Goal: Navigation & Orientation: Find specific page/section

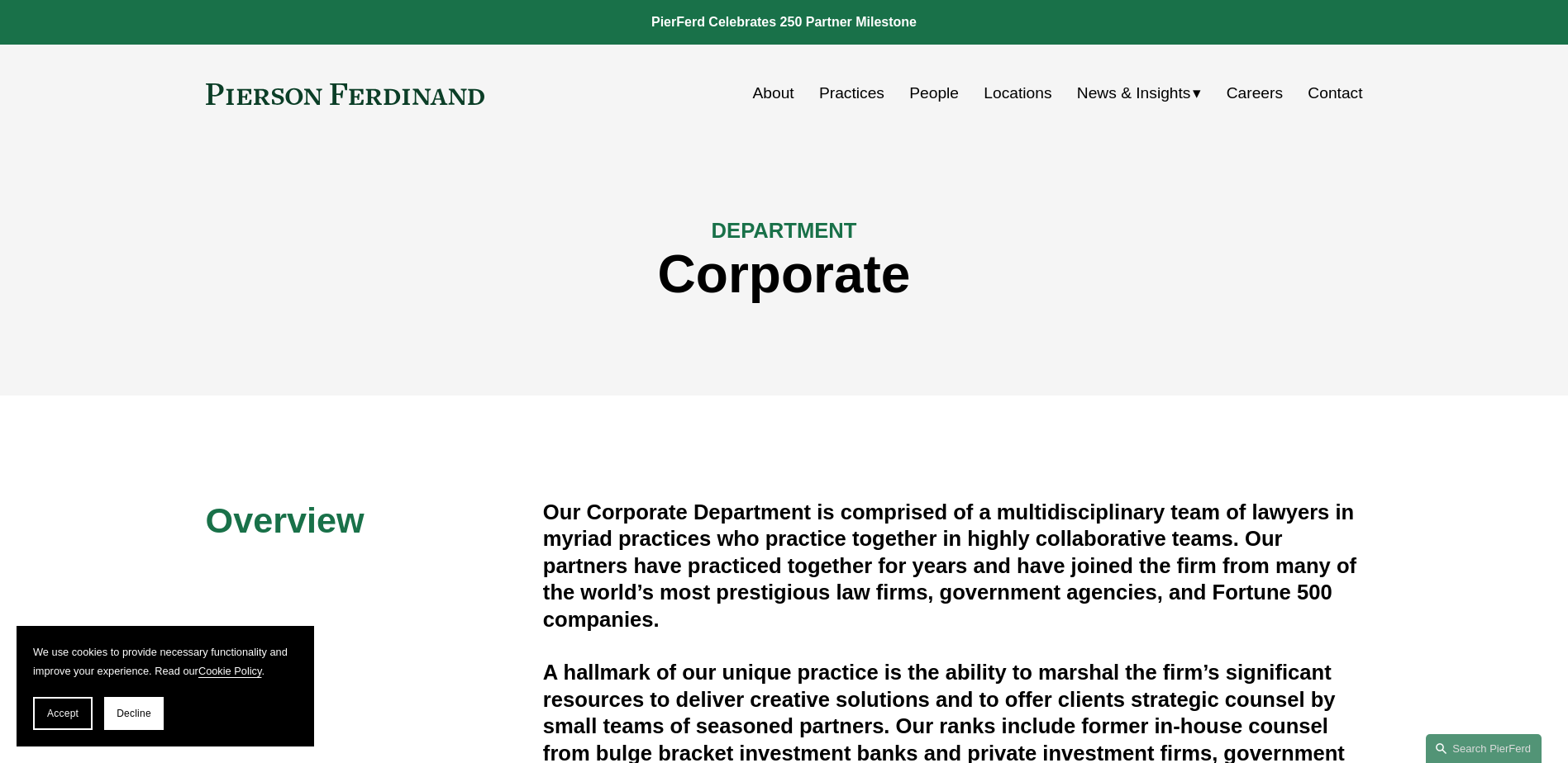
click at [777, 88] on link "About" at bounding box center [773, 93] width 41 height 32
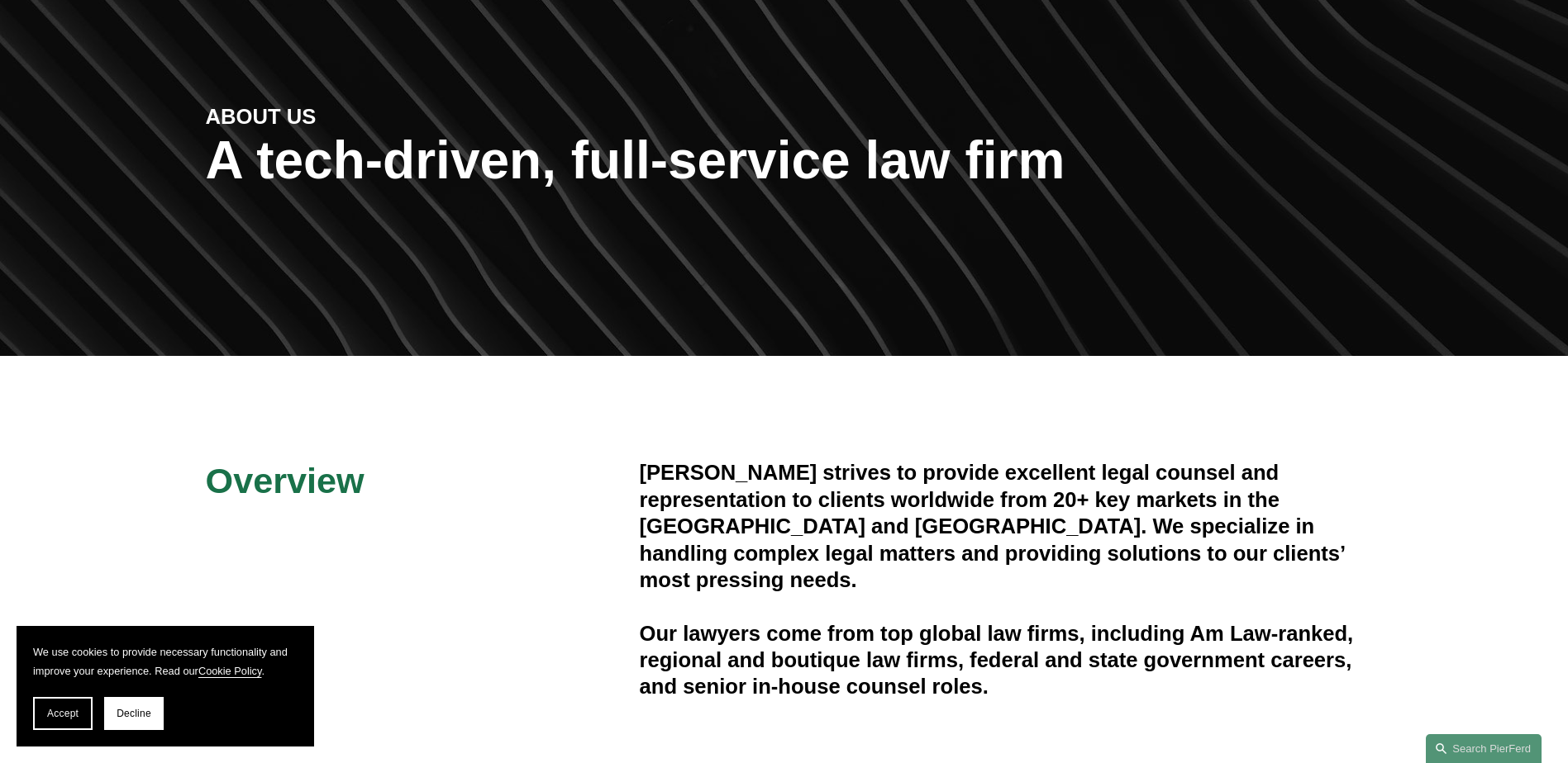
scroll to position [165, 0]
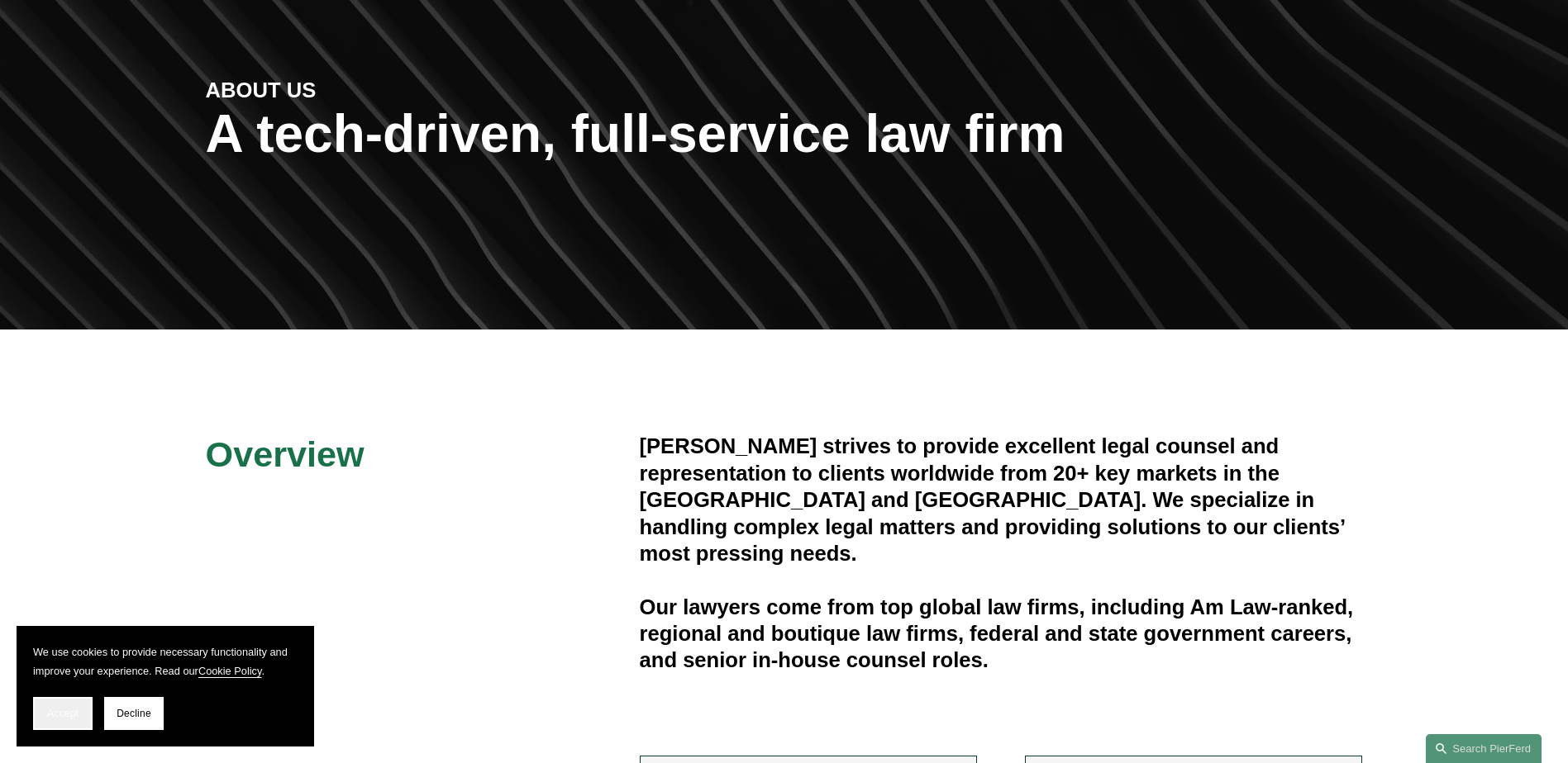
click at [56, 716] on span "Accept" at bounding box center [63, 714] width 32 height 12
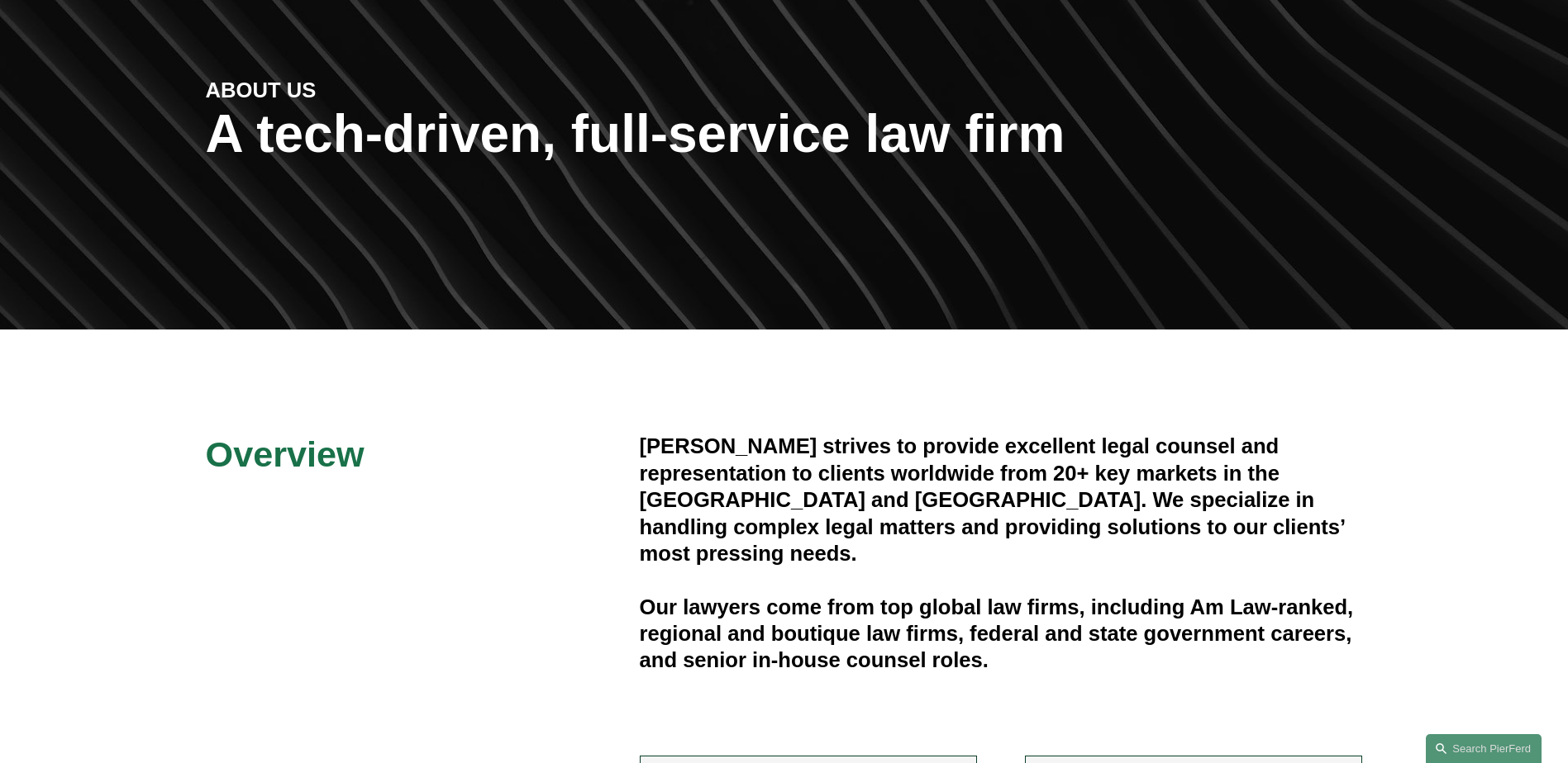
click at [996, 489] on h4 "[PERSON_NAME] strives to provide excellent legal counsel and representation to …" at bounding box center [1001, 499] width 723 height 134
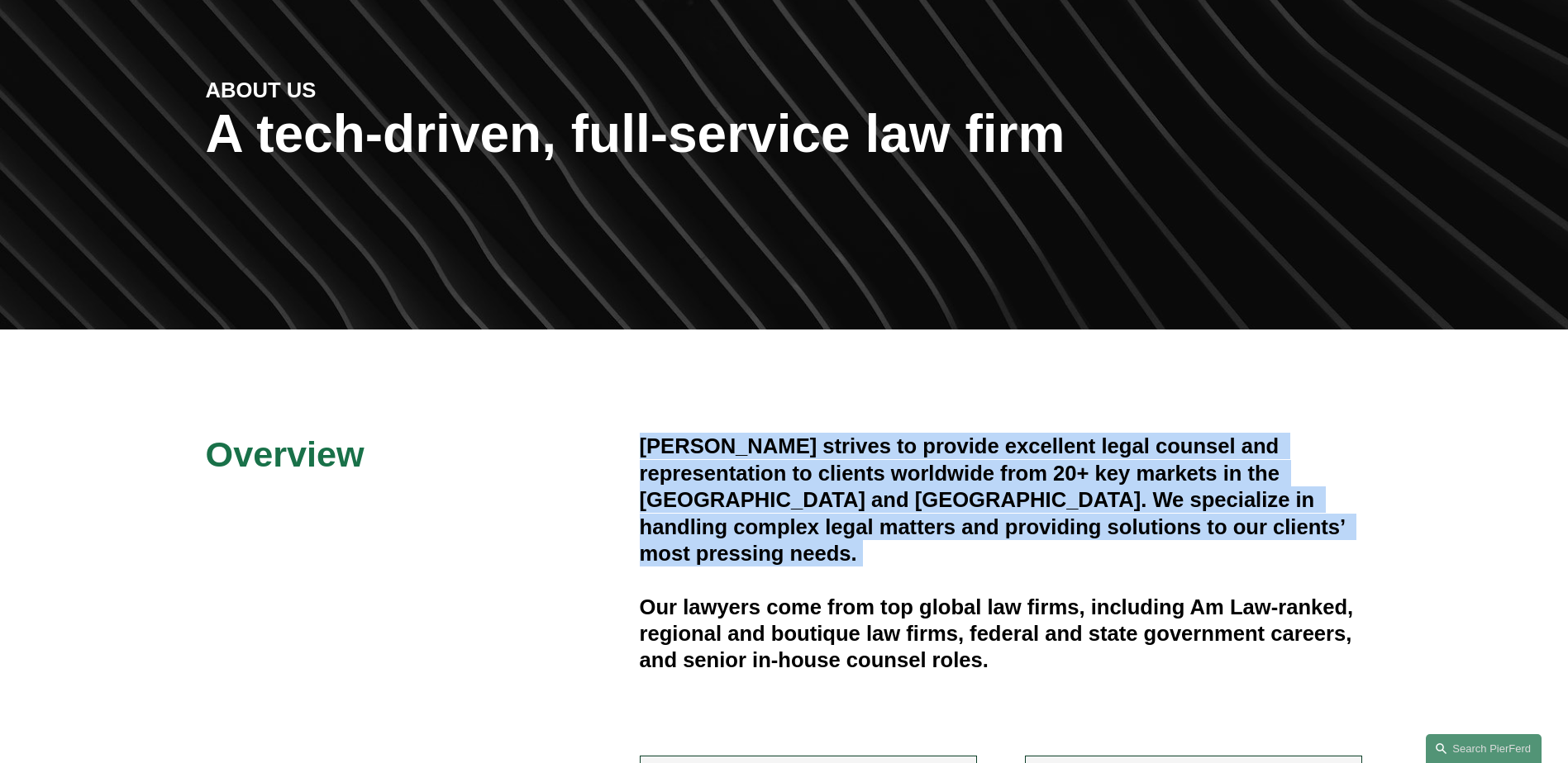
click at [996, 489] on h4 "[PERSON_NAME] strives to provide excellent legal counsel and representation to …" at bounding box center [1001, 499] width 723 height 134
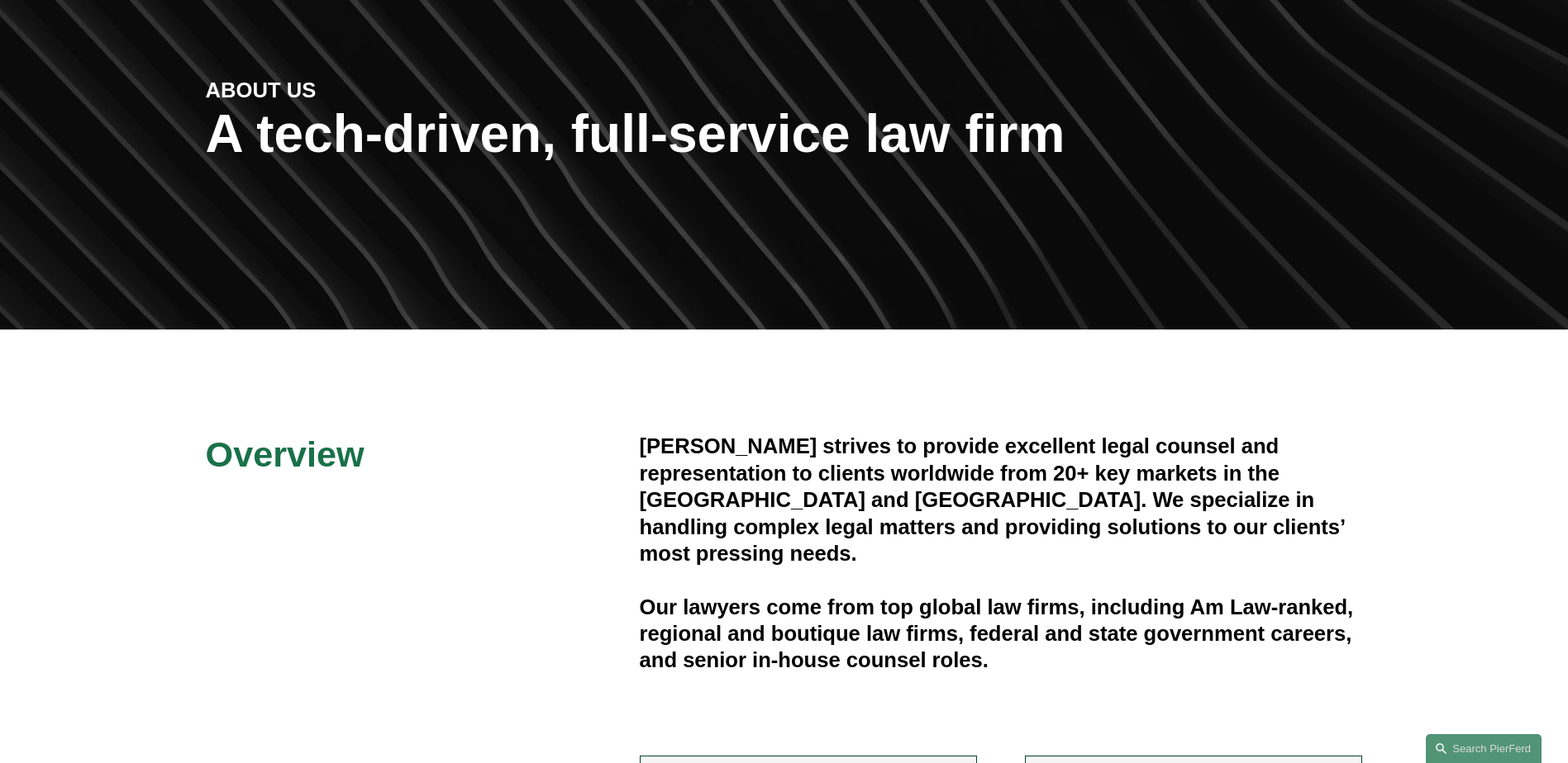
click at [820, 594] on h4 "Our lawyers come from top global law firms, including Am Law-ranked, regional a…" at bounding box center [1001, 633] width 723 height 80
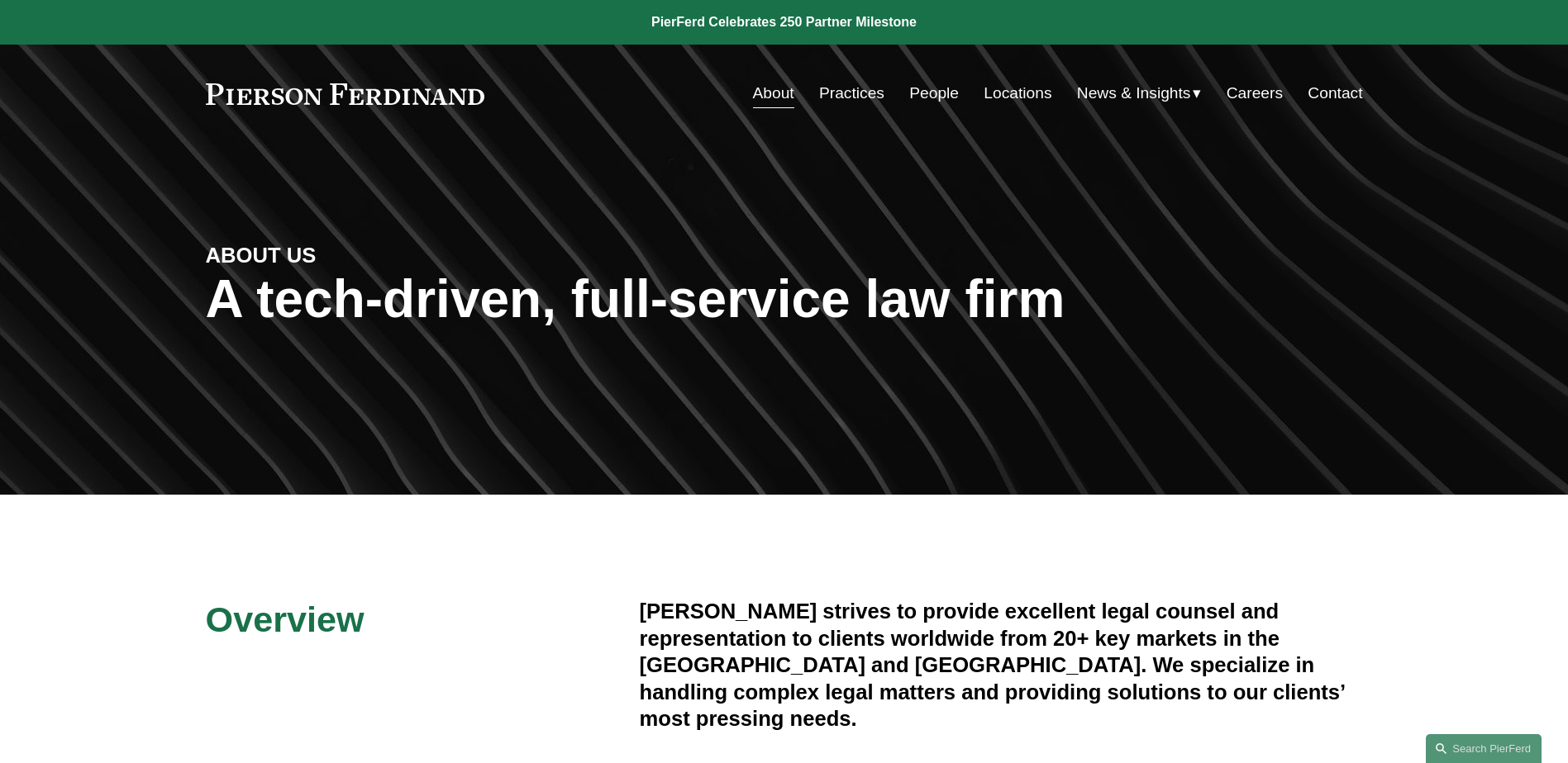
click at [836, 94] on link "Practices" at bounding box center [852, 93] width 65 height 32
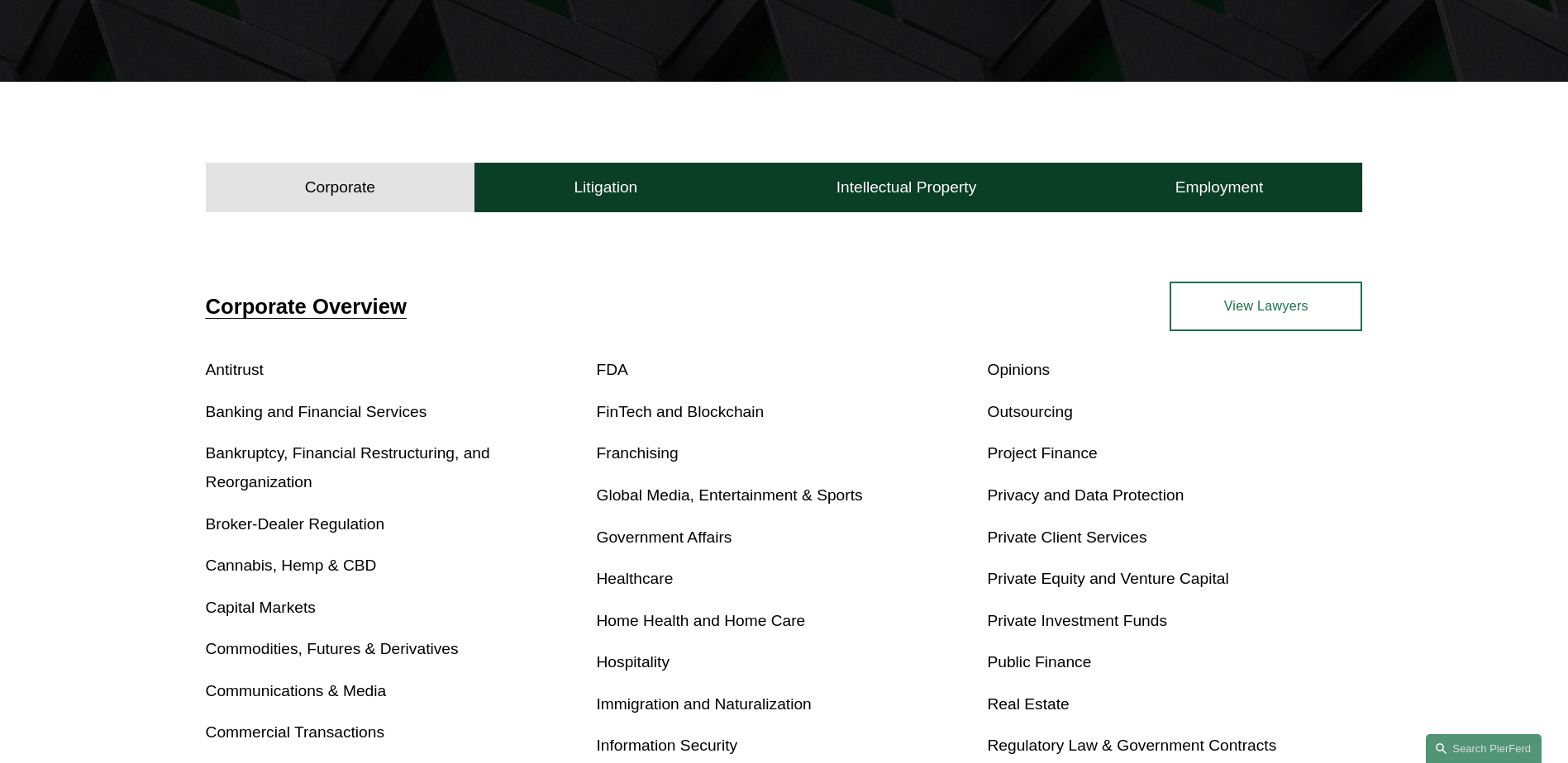
scroll to position [330, 0]
